Goal: Information Seeking & Learning: Learn about a topic

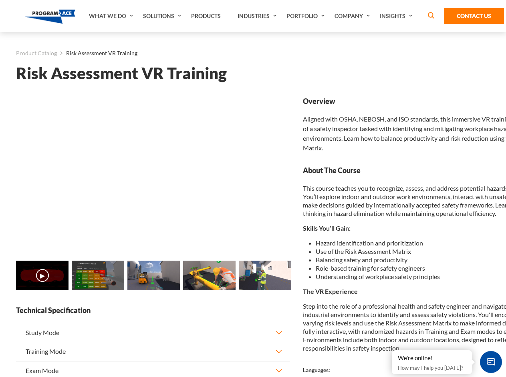
click at [163, 16] on link "Solutions" at bounding box center [163, 16] width 48 height 32
click at [0, 0] on div "AI & Computer Vision Solutions Computer Vision Quality Control AI tools for fas…" at bounding box center [0, 0] width 0 height 0
click at [0, 0] on div "AI & Computer Vision Solutions Virtual Training Solutions Virtual Tour Solution…" at bounding box center [0, 0] width 0 height 0
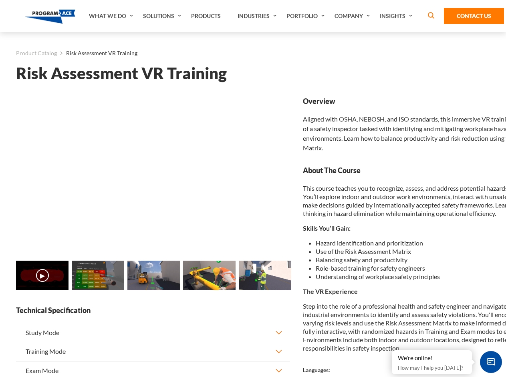
click at [0, 0] on div "AI & Computer Vision Solutions Virtual Training Solutions Virtual Tour Solution…" at bounding box center [0, 0] width 0 height 0
click at [0, 0] on div "AI & Computer Vision Solutions Computer Vision Quality Control AI tools for fas…" at bounding box center [0, 0] width 0 height 0
